Goal: Book appointment/travel/reservation

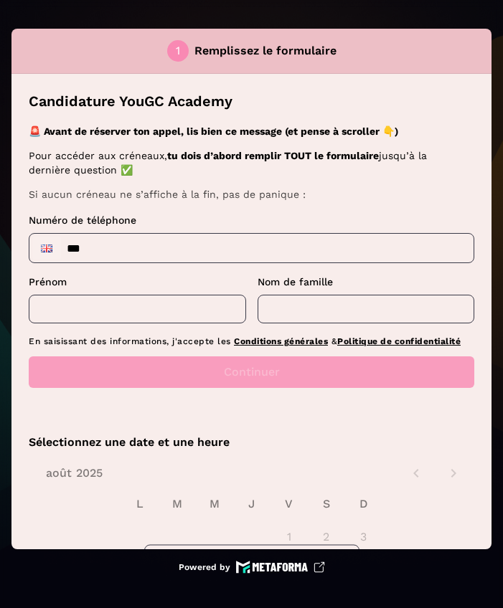
click at [246, 252] on input "***" at bounding box center [251, 248] width 444 height 29
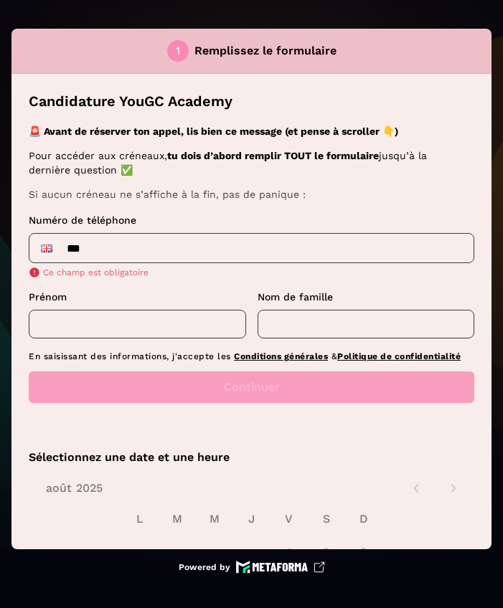
click at [67, 250] on input "***" at bounding box center [251, 248] width 444 height 29
type input "**"
type input "**********"
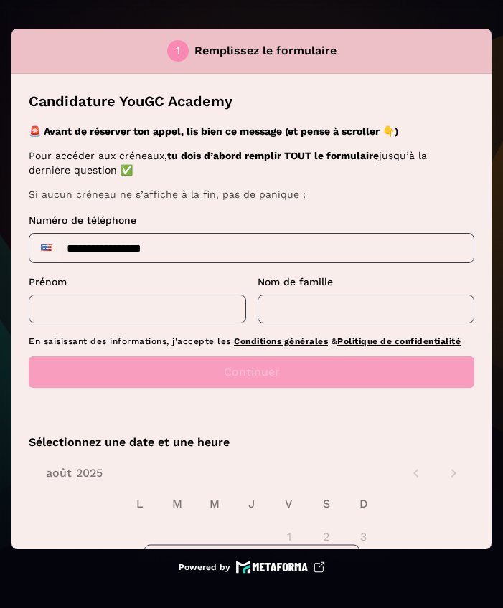
drag, startPoint x: 85, startPoint y: 329, endPoint x: 121, endPoint y: 315, distance: 38.6
type input "********"
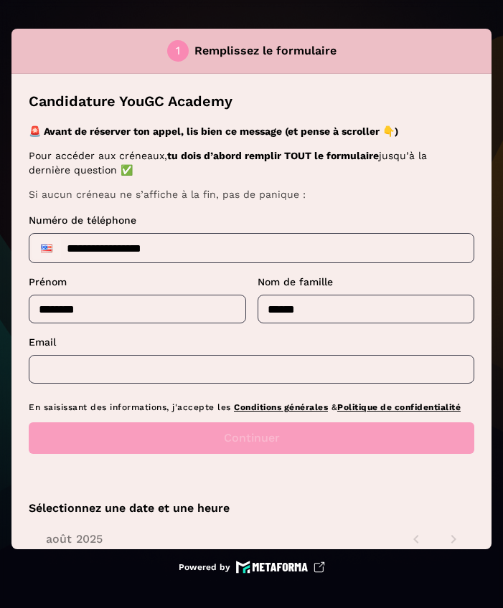
type input "******"
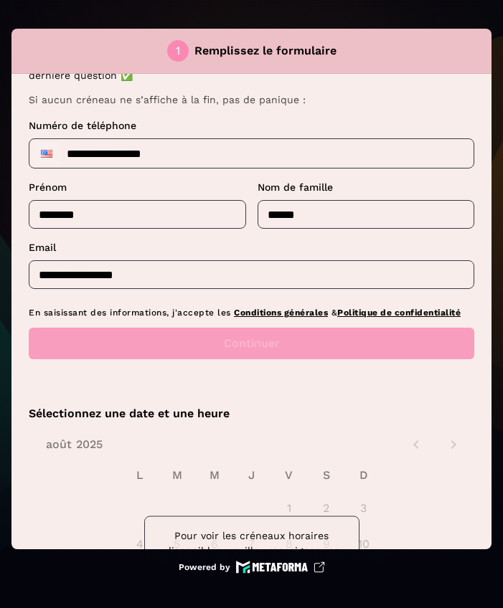
scroll to position [101, 0]
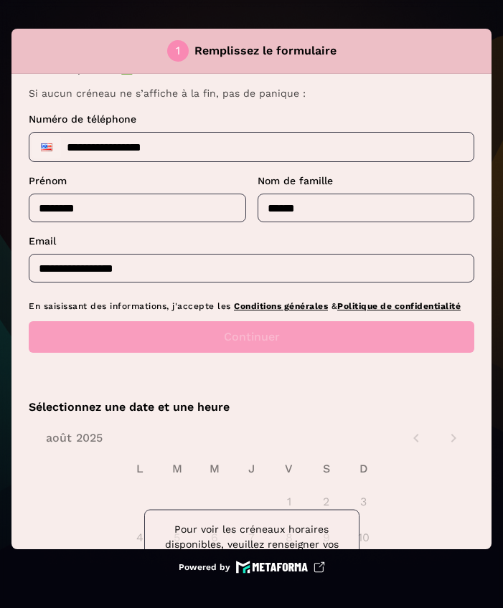
drag, startPoint x: 121, startPoint y: 315, endPoint x: 286, endPoint y: 381, distance: 177.1
click at [286, 381] on div "Candidature YouGC Academy 🚨 Avant de réserver ton appel, lis bien ce message (e…" at bounding box center [251, 177] width 480 height 409
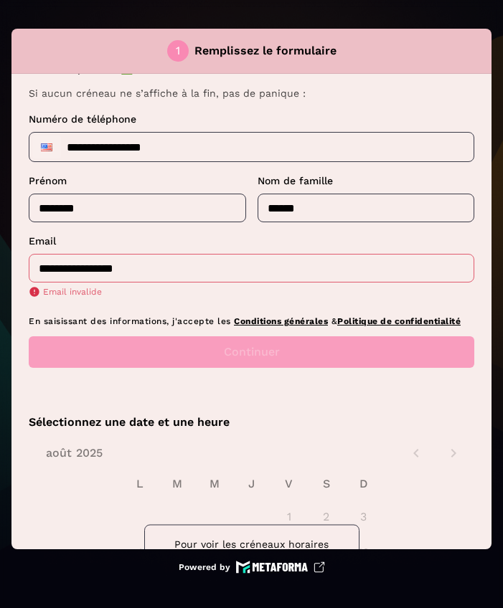
click at [210, 269] on input "**********" at bounding box center [252, 268] width 446 height 29
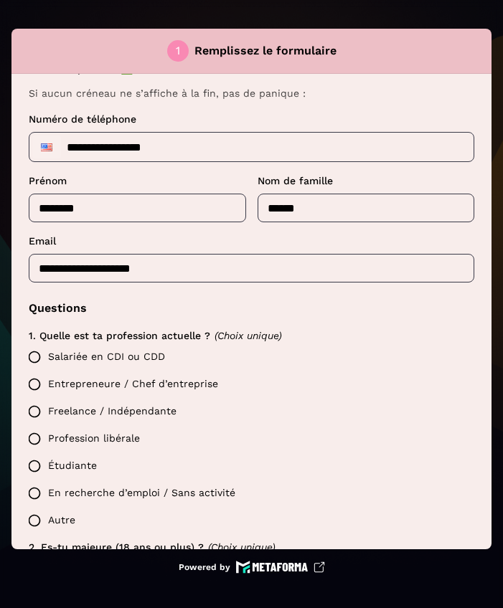
type input "**********"
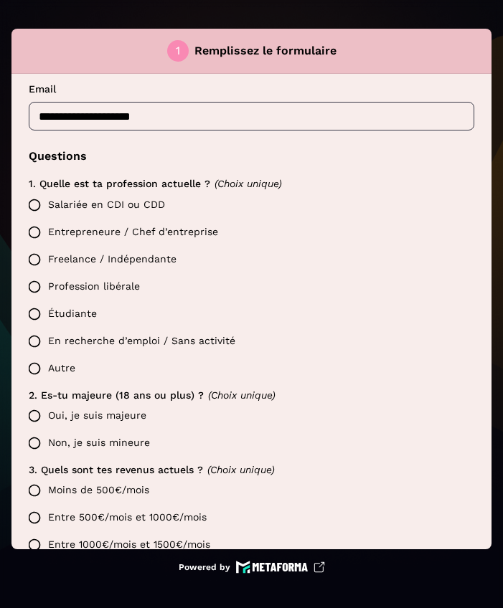
scroll to position [248, 0]
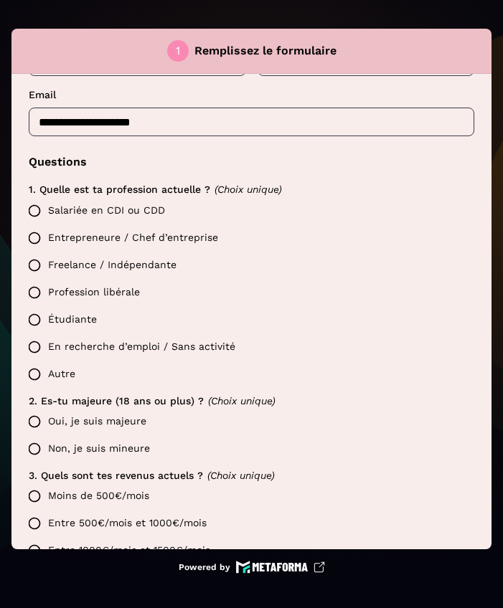
click at [112, 202] on label "Salariée en CDI ou CDD" at bounding box center [247, 210] width 453 height 27
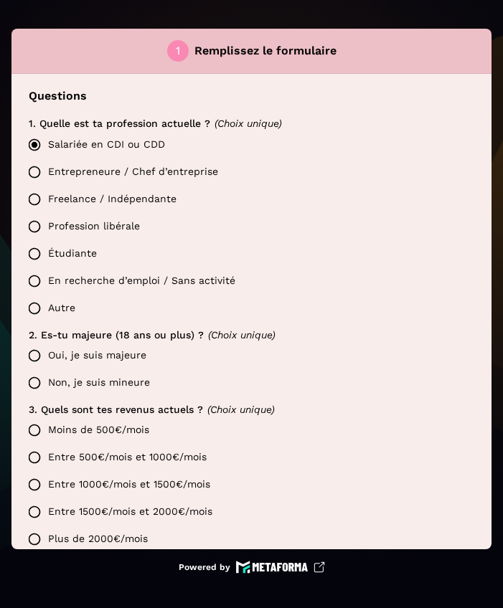
scroll to position [350, 0]
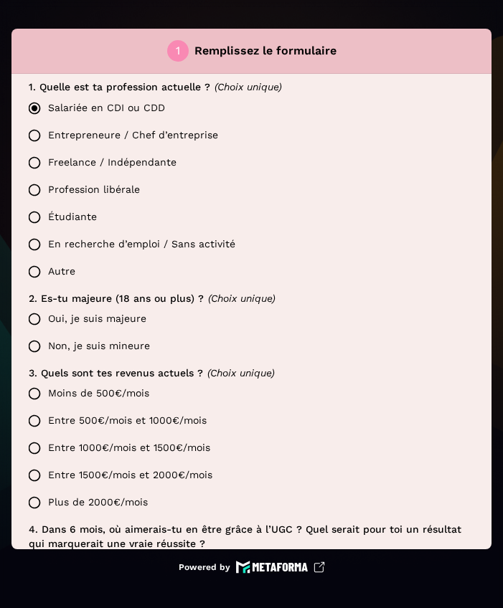
click at [104, 324] on label "Oui, je suis majeure" at bounding box center [247, 319] width 453 height 27
click at [118, 421] on label "Entre 500€/mois et 1000€/mois" at bounding box center [247, 421] width 453 height 27
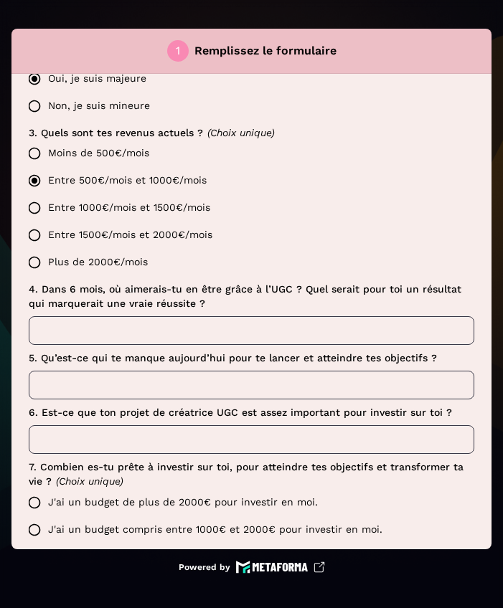
scroll to position [608, 0]
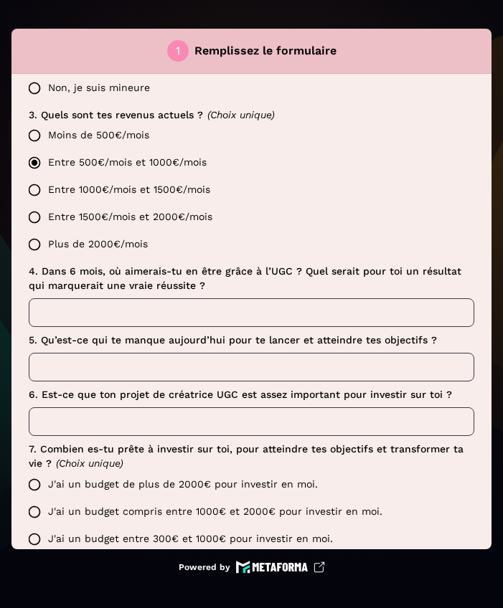
click at [177, 307] on input "text" at bounding box center [252, 312] width 446 height 29
type input "****"
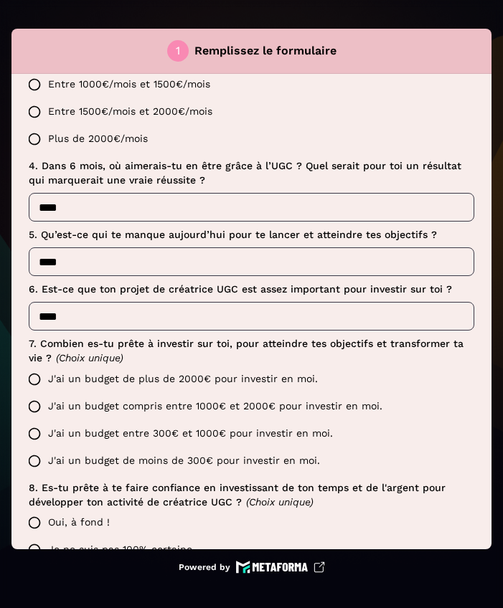
scroll to position [790, 0]
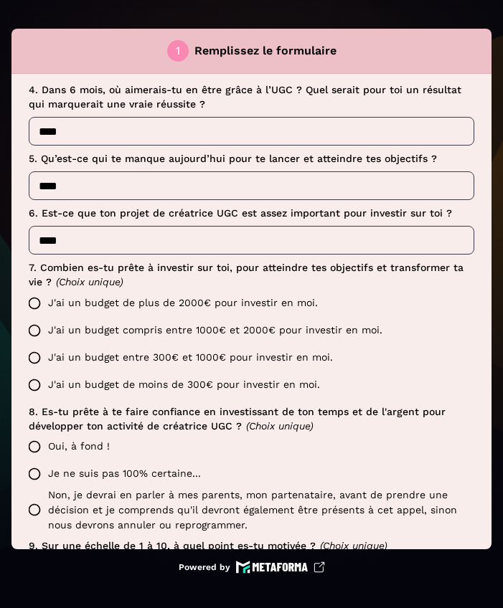
type input "****"
click at [190, 303] on label "J'ai un budget de plus de 2000€ pour investir en moi." at bounding box center [247, 303] width 453 height 27
click at [85, 445] on label "Oui, à fond !" at bounding box center [247, 446] width 453 height 27
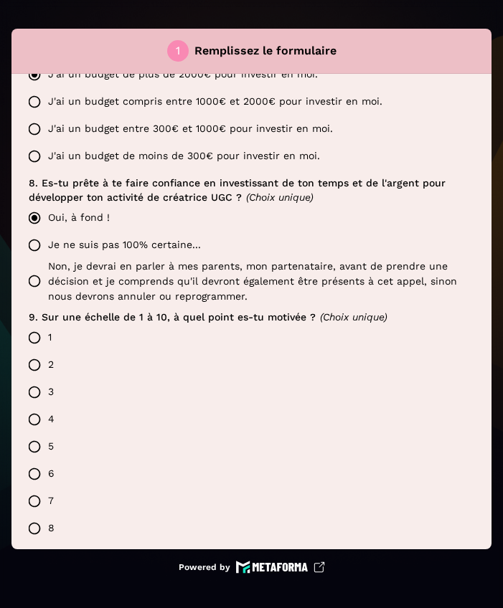
scroll to position [1165, 0]
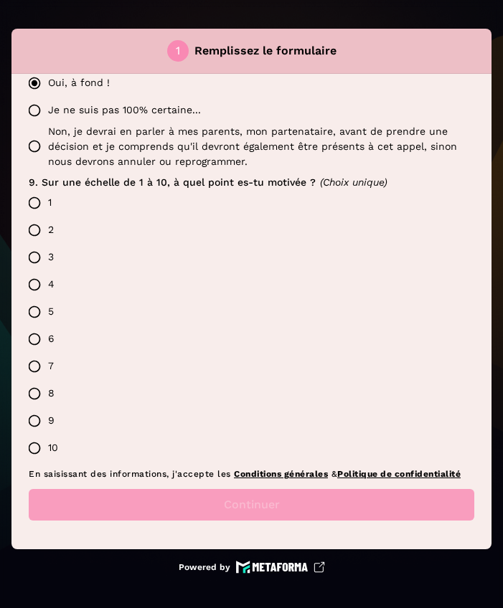
click at [50, 356] on label "7" at bounding box center [247, 366] width 453 height 27
click at [164, 514] on button "Continuer" at bounding box center [252, 505] width 446 height 32
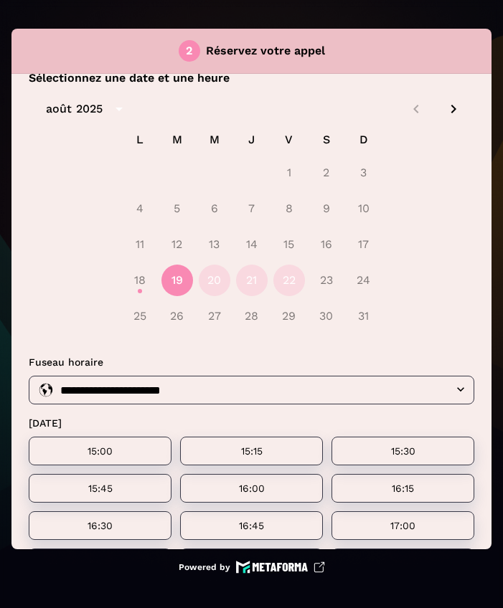
scroll to position [0, 0]
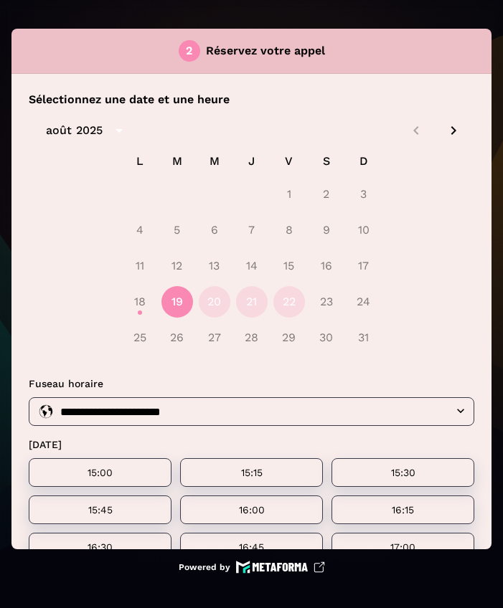
click at [445, 129] on icon "Next month" at bounding box center [453, 130] width 17 height 17
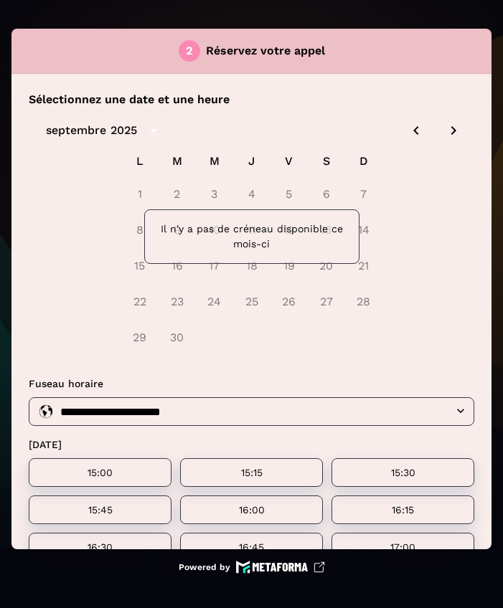
click at [413, 132] on icon "Previous month" at bounding box center [415, 130] width 5 height 9
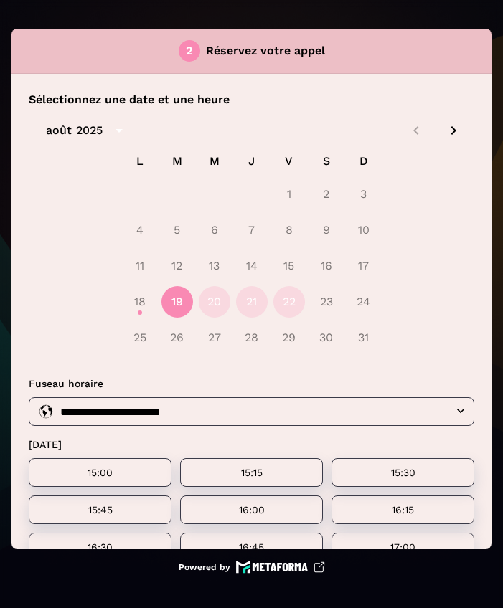
click at [406, 131] on div at bounding box center [435, 130] width 62 height 24
click at [445, 135] on icon "Next month" at bounding box center [453, 130] width 17 height 17
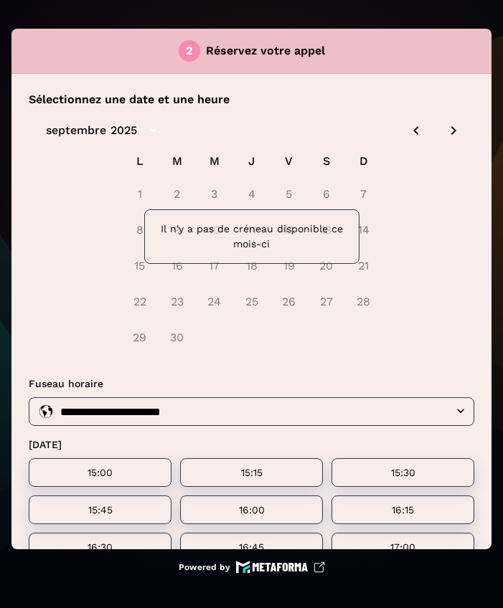
click at [413, 131] on icon "Previous month" at bounding box center [415, 130] width 5 height 9
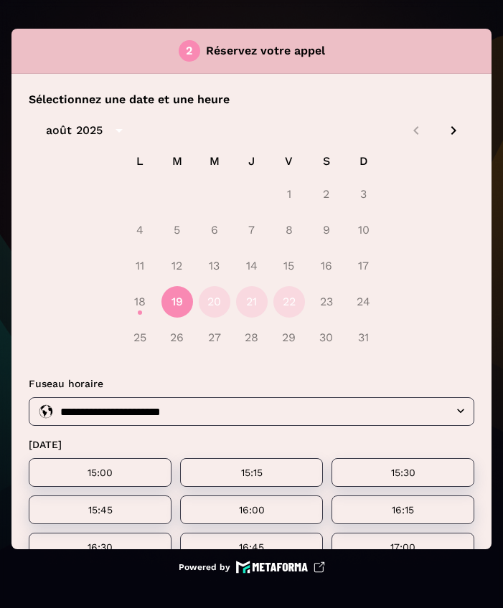
click at [445, 130] on icon "Next month" at bounding box center [453, 130] width 17 height 17
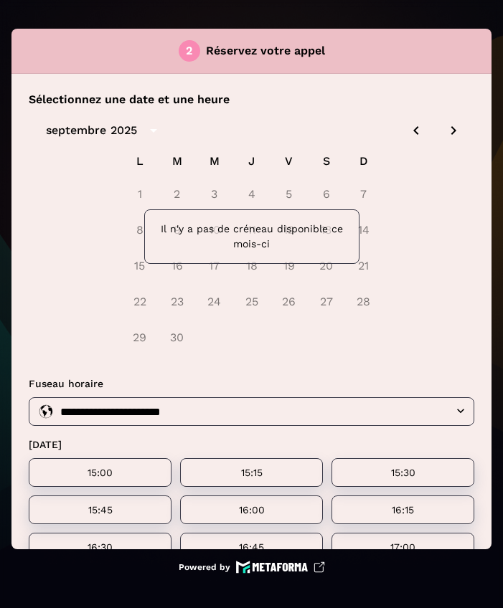
click at [445, 130] on icon "Next month" at bounding box center [453, 130] width 17 height 17
click at [408, 130] on icon "Previous month" at bounding box center [416, 130] width 17 height 17
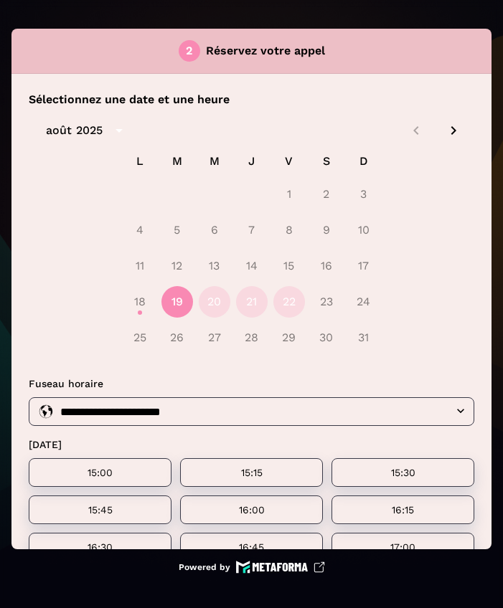
click at [408, 130] on div at bounding box center [435, 130] width 62 height 24
click at [445, 134] on icon "Next month" at bounding box center [453, 130] width 17 height 17
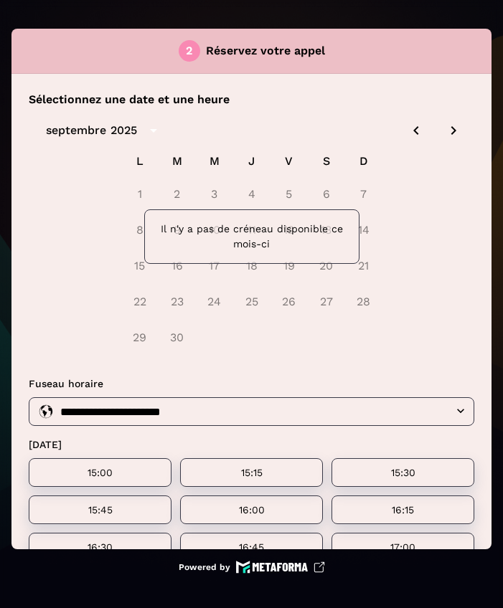
click at [445, 134] on icon "Next month" at bounding box center [453, 130] width 17 height 17
click at [408, 131] on icon "Previous month" at bounding box center [416, 130] width 17 height 17
click at [445, 133] on icon "Next month" at bounding box center [453, 130] width 17 height 17
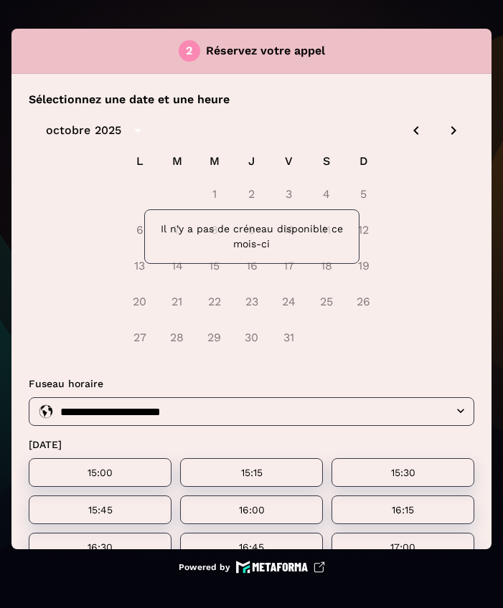
click at [413, 131] on icon "Previous month" at bounding box center [415, 130] width 5 height 9
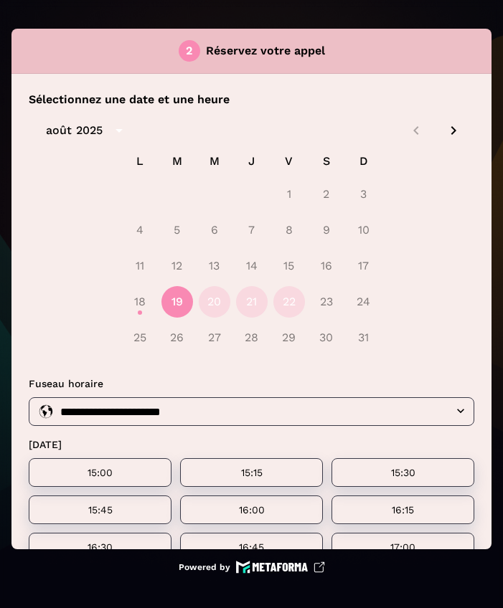
click at [109, 118] on div "[DATE] L M M J V S D 1 2 3 4 5 6 7 8 9 10 11 12 13 14 15 16 17 18 19 20 21 22 2…" at bounding box center [252, 236] width 446 height 257
click at [88, 128] on div "2025" at bounding box center [89, 130] width 27 height 17
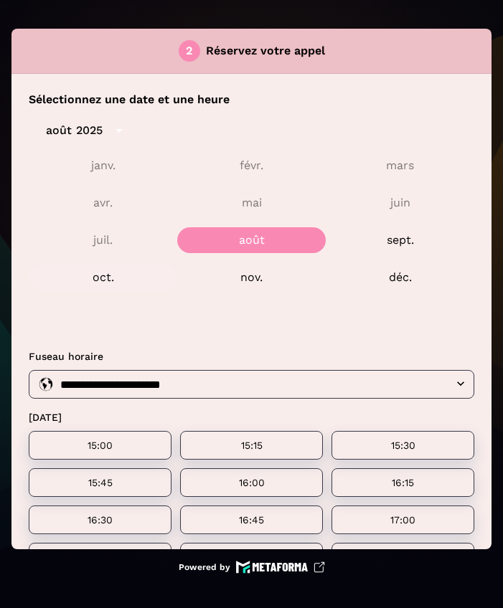
click at [99, 279] on button "oct." at bounding box center [103, 278] width 149 height 26
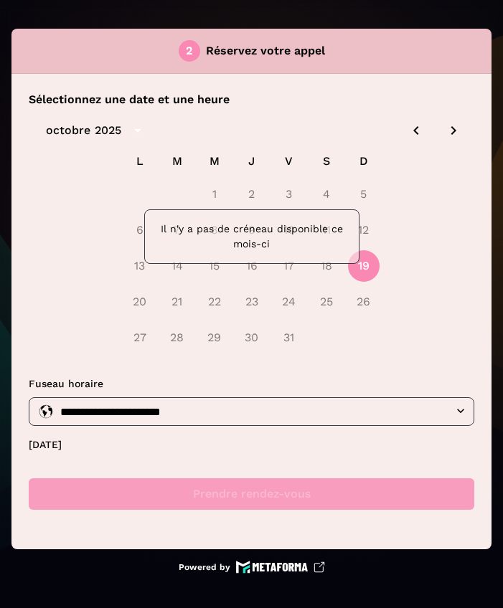
click at [99, 133] on div "2025" at bounding box center [108, 130] width 27 height 17
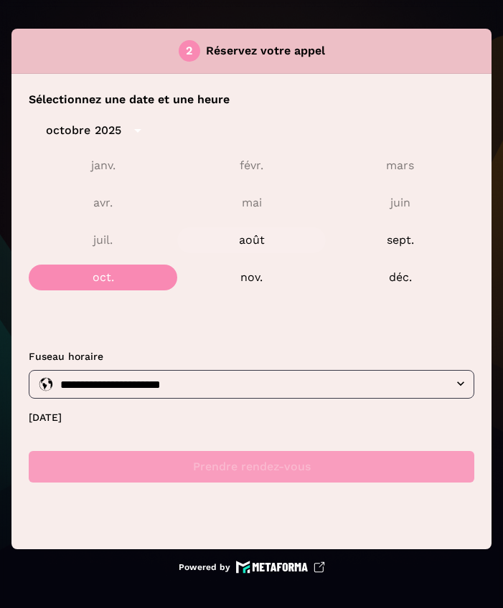
click at [261, 244] on button "août" at bounding box center [251, 240] width 149 height 26
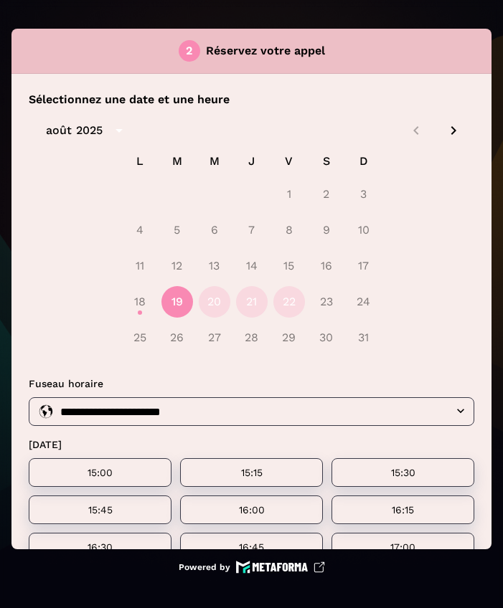
click at [95, 126] on div "2025" at bounding box center [89, 130] width 27 height 17
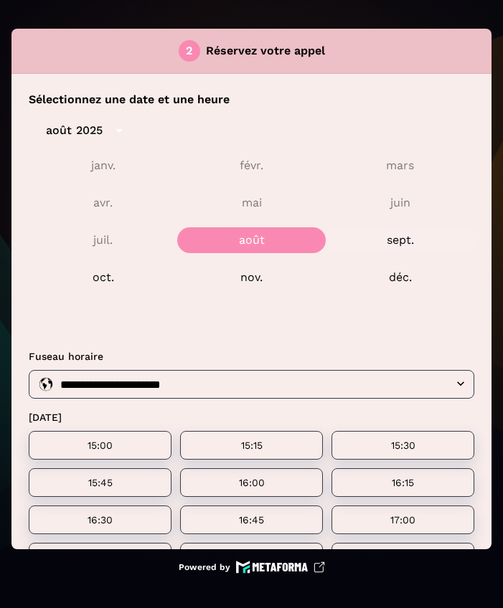
click at [392, 243] on button "sept." at bounding box center [400, 240] width 149 height 26
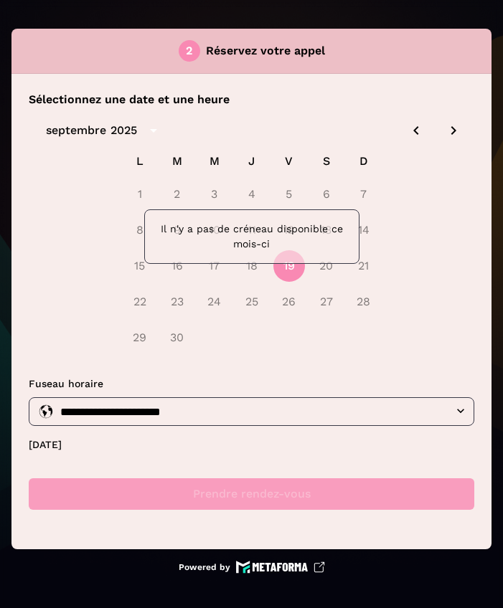
click at [286, 246] on p "Il n'y a pas de créneau disponible ce mois-ci" at bounding box center [251, 237] width 191 height 30
drag, startPoint x: 276, startPoint y: 248, endPoint x: 154, endPoint y: 225, distance: 124.2
click at [154, 225] on div "Il n'y a pas de créneau disponible ce mois-ci" at bounding box center [251, 237] width 215 height 55
click at [287, 198] on div "1 2 3 4 5 6 7" at bounding box center [252, 194] width 446 height 34
click at [413, 133] on icon "Previous month" at bounding box center [416, 130] width 17 height 17
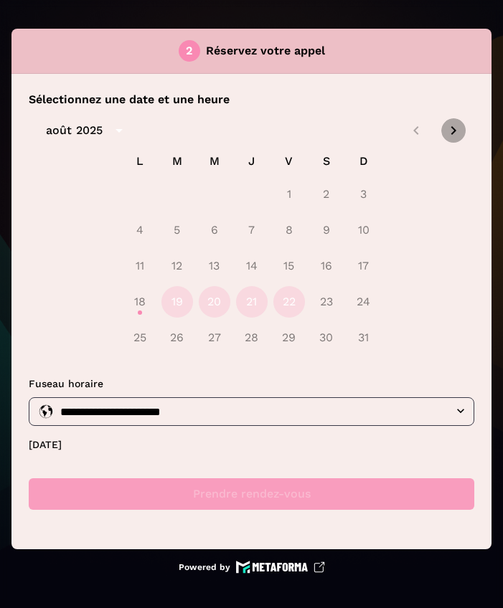
click at [456, 136] on icon "Next month" at bounding box center [453, 130] width 17 height 17
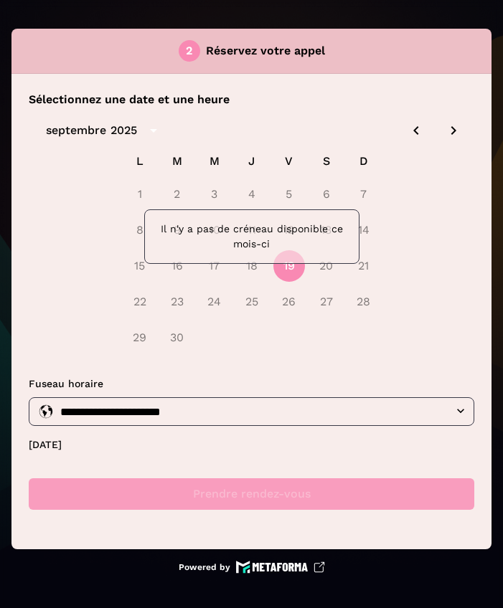
click at [456, 136] on icon "Next month" at bounding box center [453, 130] width 17 height 17
click at [417, 132] on icon "Previous month" at bounding box center [416, 130] width 17 height 17
click at [416, 131] on icon "Previous month" at bounding box center [416, 130] width 17 height 17
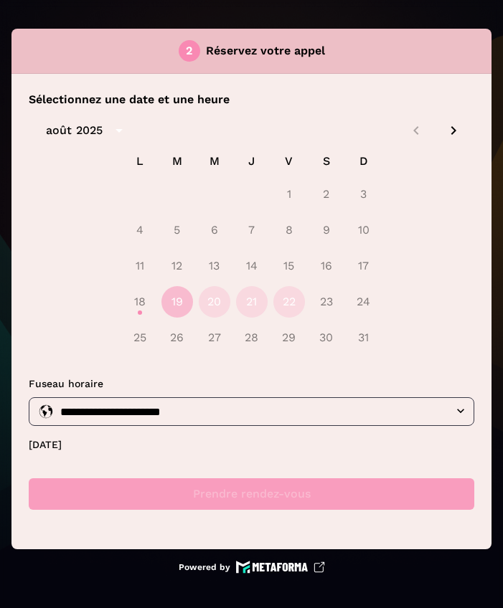
click at [178, 304] on button "19" at bounding box center [177, 302] width 32 height 32
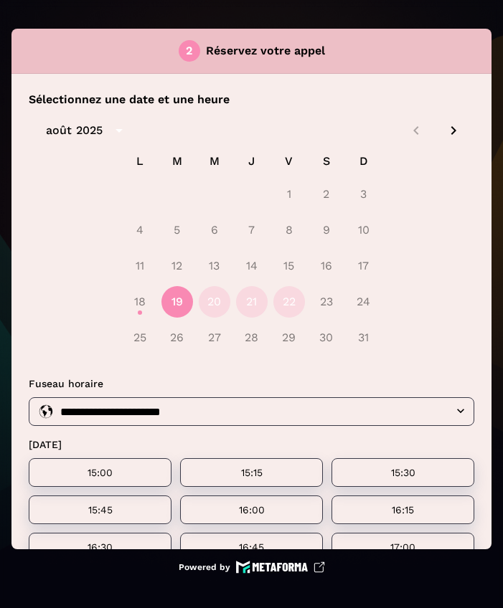
click at [404, 132] on div at bounding box center [435, 130] width 62 height 24
click at [446, 130] on icon "Next month" at bounding box center [453, 130] width 17 height 17
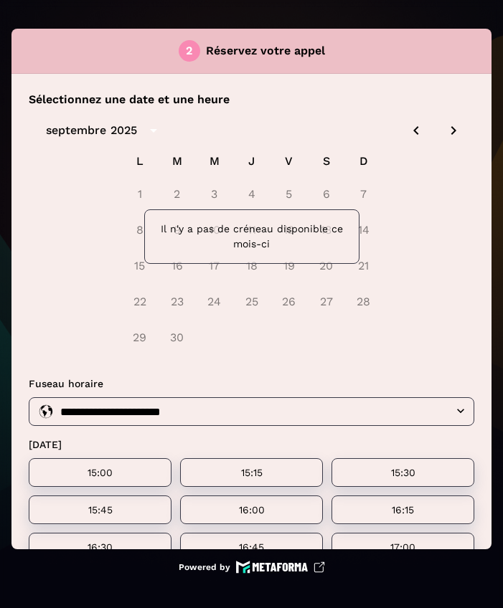
click at [413, 128] on icon "Previous month" at bounding box center [415, 130] width 5 height 9
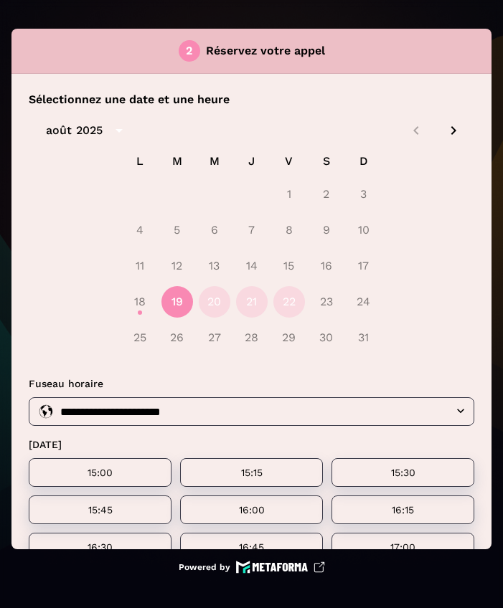
click at [445, 132] on icon "Next month" at bounding box center [453, 130] width 17 height 17
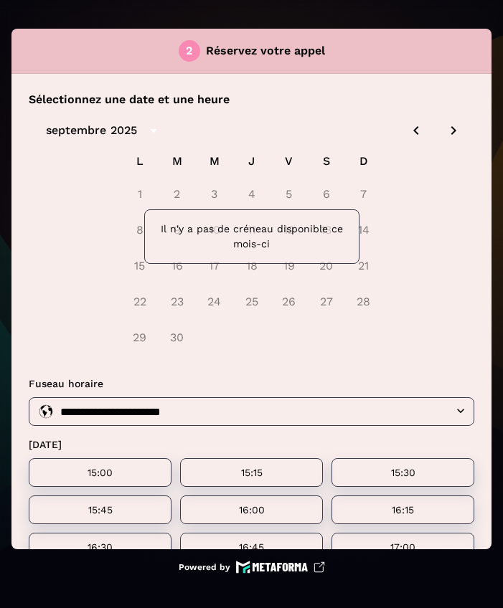
click at [408, 127] on icon "Previous month" at bounding box center [416, 130] width 17 height 17
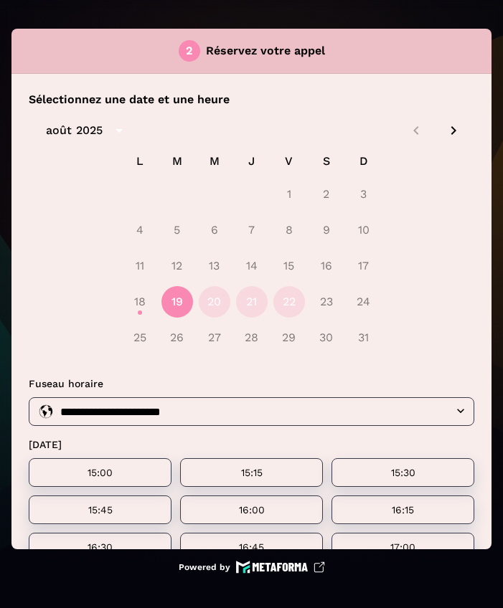
click at [445, 130] on icon "Next month" at bounding box center [453, 130] width 17 height 17
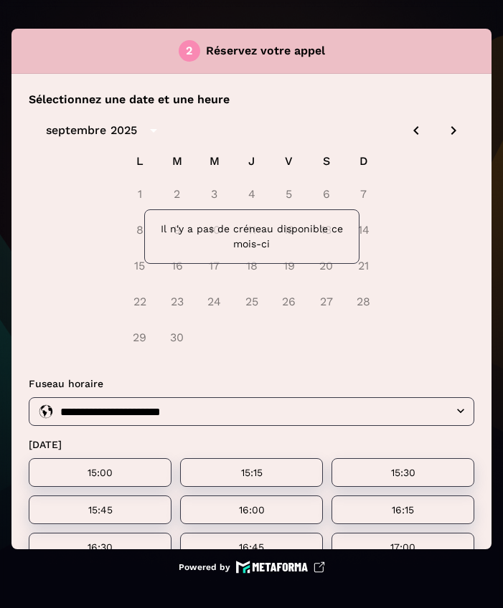
click at [408, 130] on icon "Previous month" at bounding box center [416, 130] width 17 height 17
